Goal: Check status: Check status

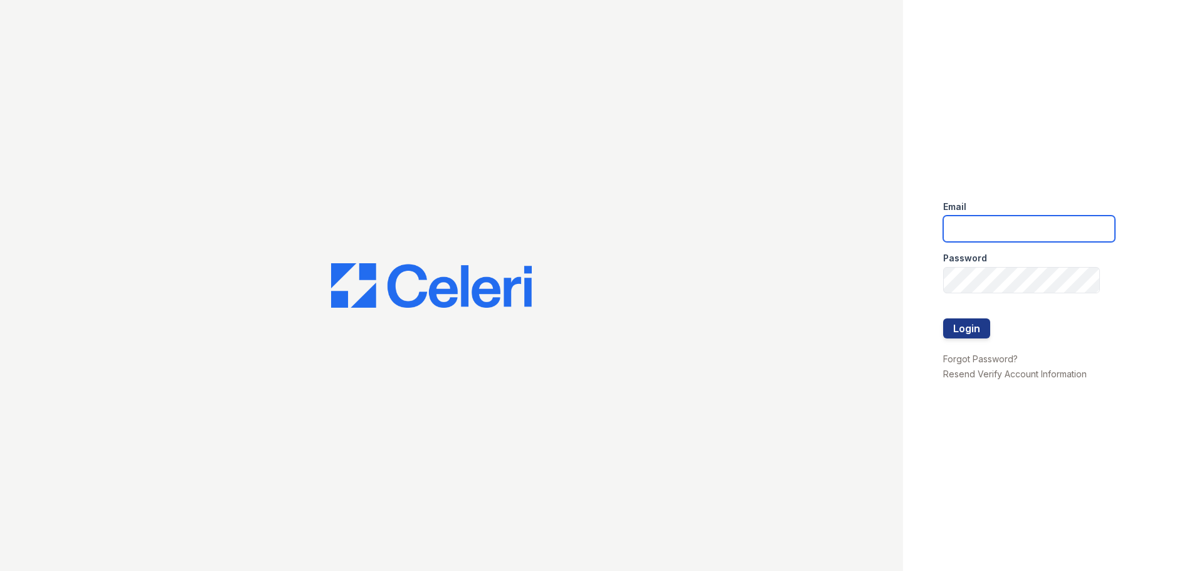
click at [1002, 230] on input "email" at bounding box center [1029, 229] width 172 height 26
type input "mtimbrook@trinity-pm.com"
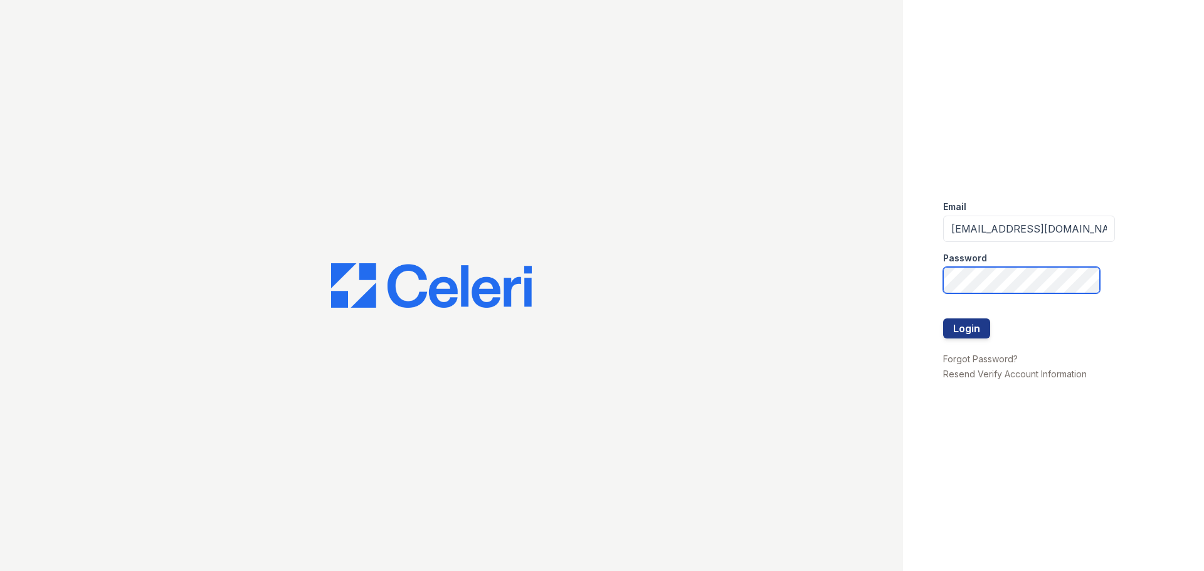
click at [943, 319] on button "Login" at bounding box center [966, 329] width 47 height 20
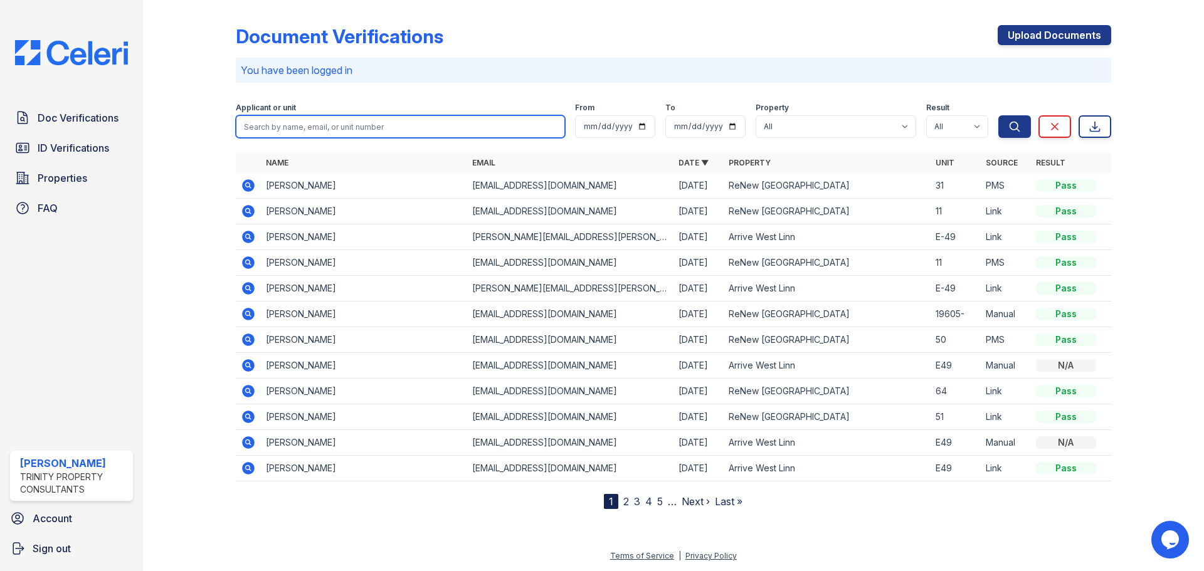
click at [357, 120] on input "search" at bounding box center [400, 126] width 329 height 23
type input "kylee"
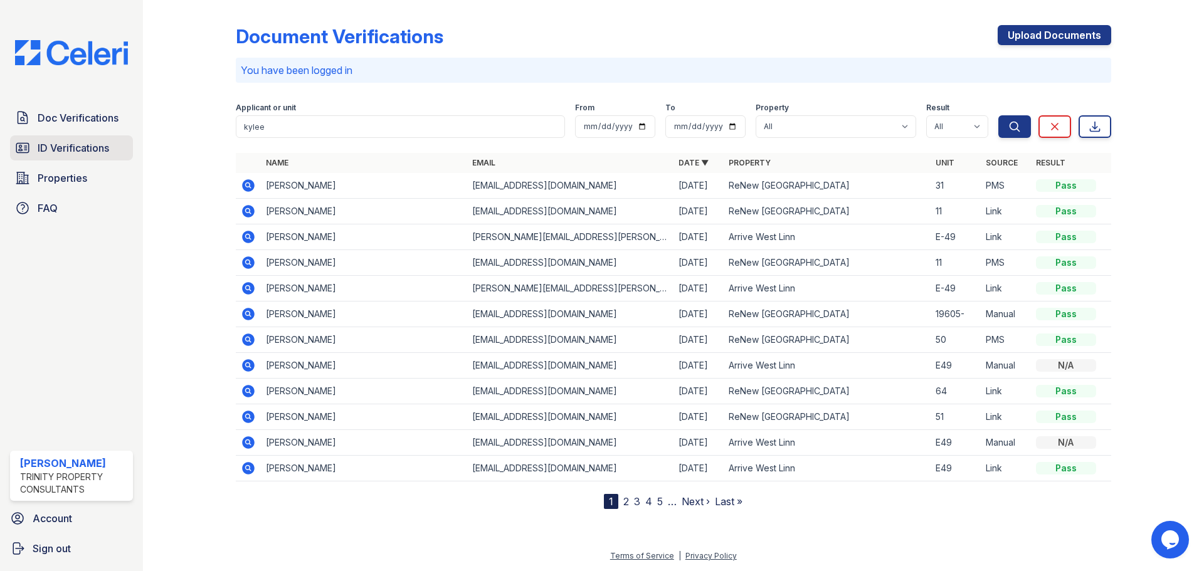
click at [63, 157] on link "ID Verifications" at bounding box center [71, 147] width 123 height 25
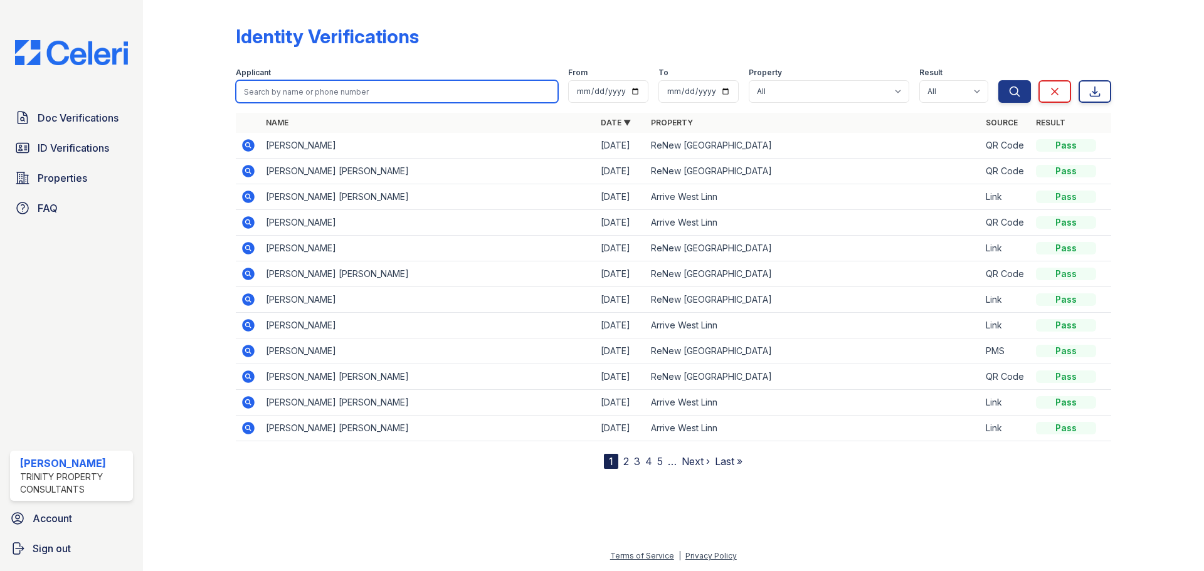
click at [371, 95] on input "search" at bounding box center [397, 91] width 322 height 23
type input "kylee"
click at [998, 80] on button "Search" at bounding box center [1014, 91] width 33 height 23
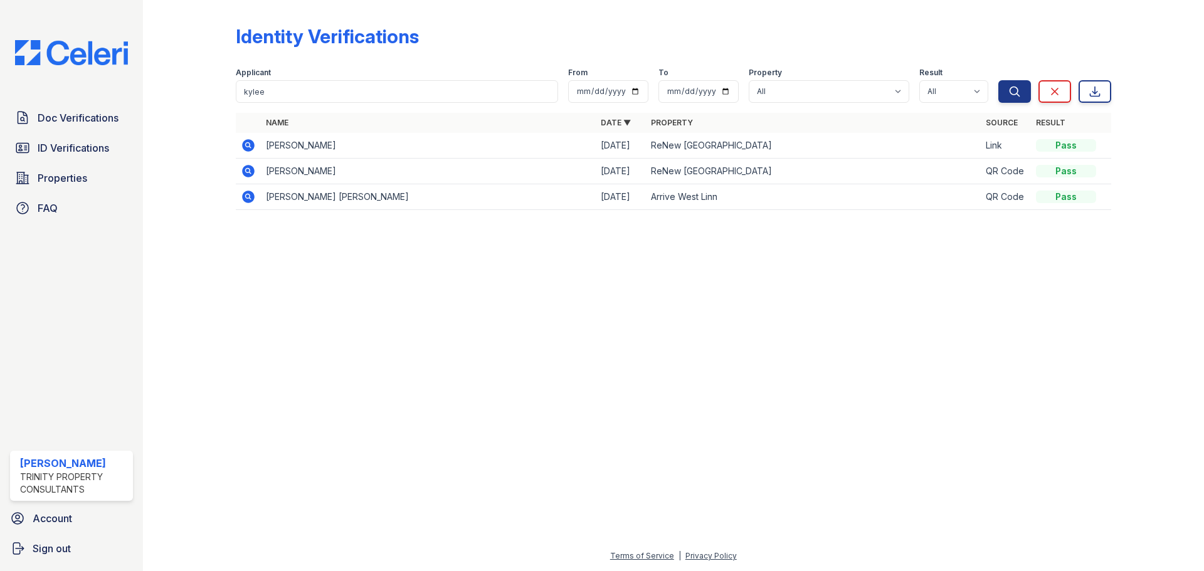
click at [251, 144] on icon at bounding box center [248, 145] width 13 height 13
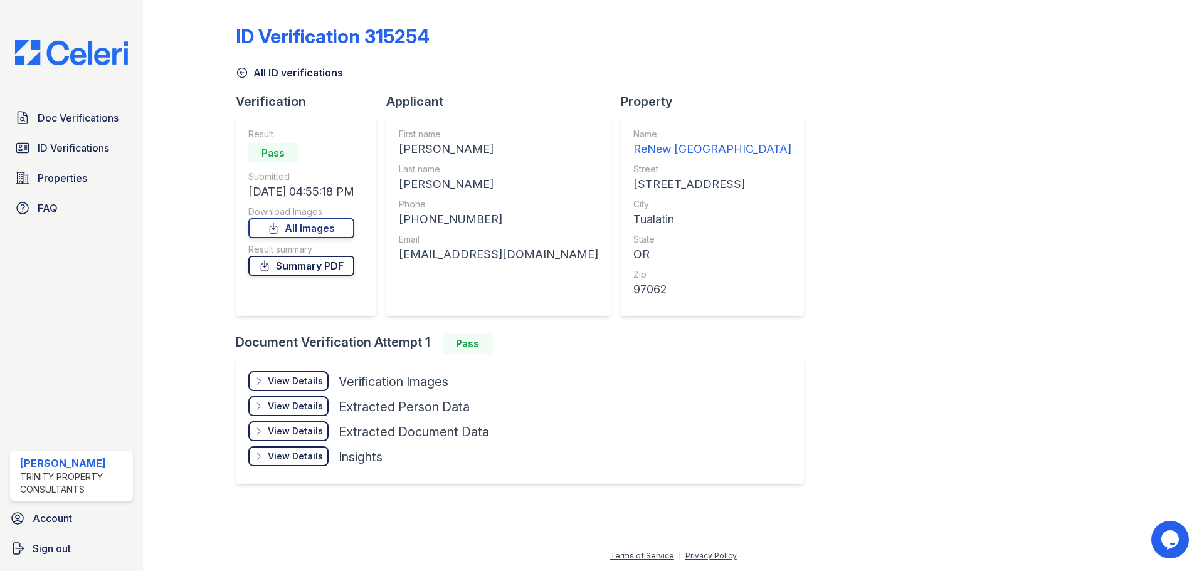
click at [301, 266] on link "Summary PDF" at bounding box center [301, 266] width 106 height 20
click at [817, 258] on div "ID Verification 315254 All ID verifications Verification Result Pass Submitted …" at bounding box center [673, 253] width 875 height 497
